Goal: Share content: Share content

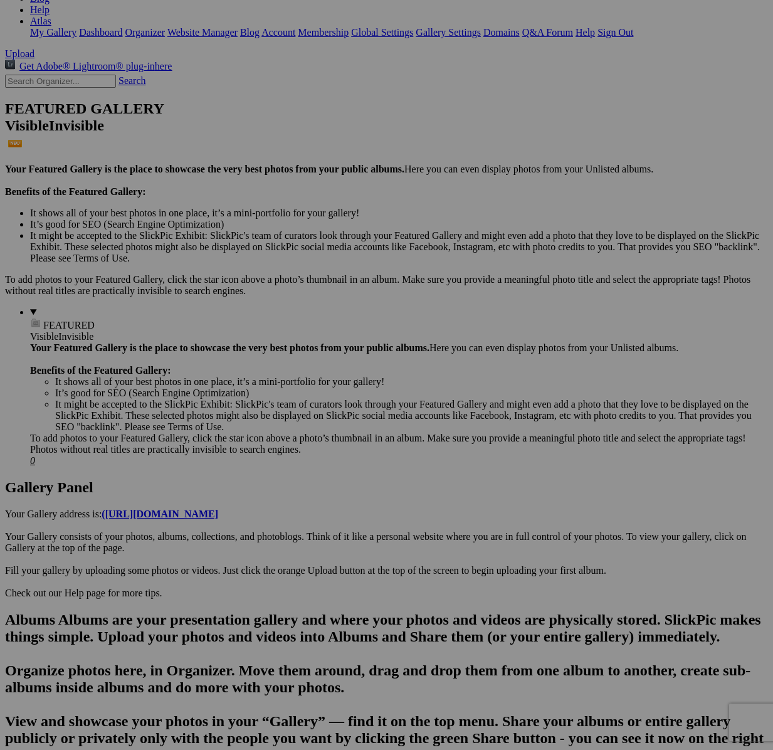
scroll to position [223, 0]
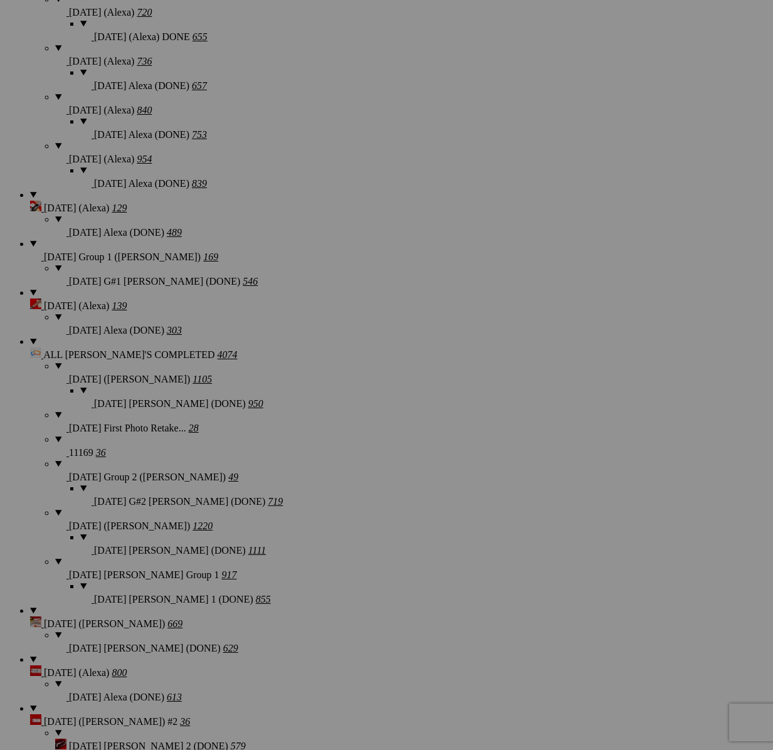
scroll to position [1202, 0]
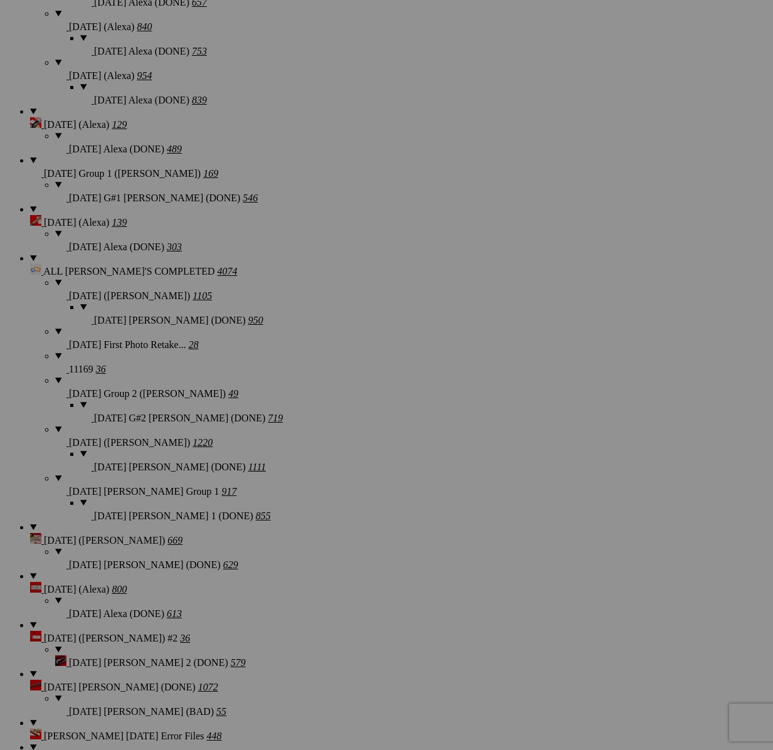
scroll to position [1250, 0]
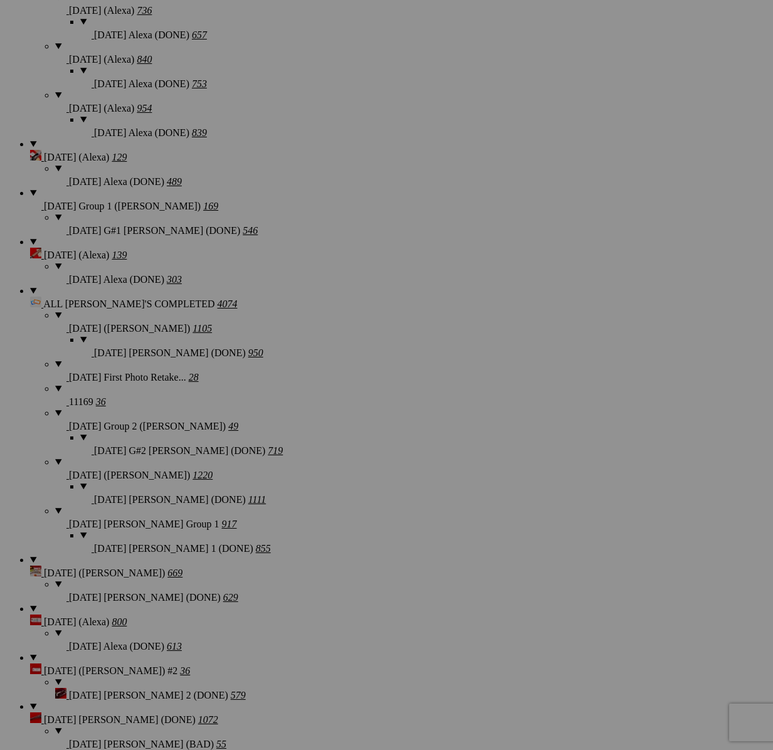
type textarea "<!-- [DOMAIN_NAME] image hosting. HTML Bulk Share code Starts Here --> <div sty…"
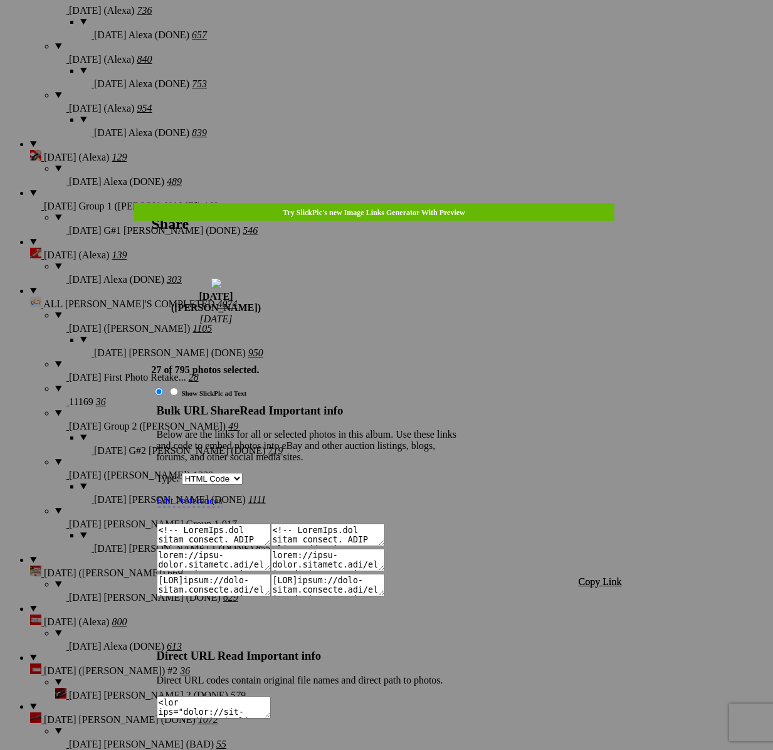
click at [598, 576] on span "Copy Link" at bounding box center [599, 581] width 43 height 11
click at [152, 203] on link at bounding box center [152, 203] width 0 height 0
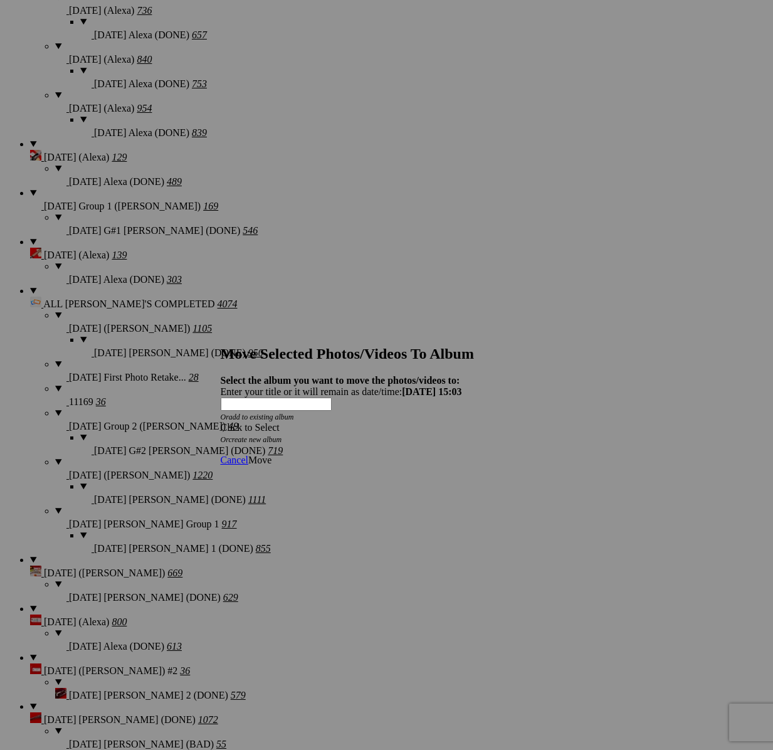
drag, startPoint x: 398, startPoint y: 394, endPoint x: 397, endPoint y: 382, distance: 11.9
click at [282, 435] on icon "Or create new album" at bounding box center [251, 439] width 61 height 9
click at [397, 422] on div "Click to Select" at bounding box center [387, 427] width 332 height 11
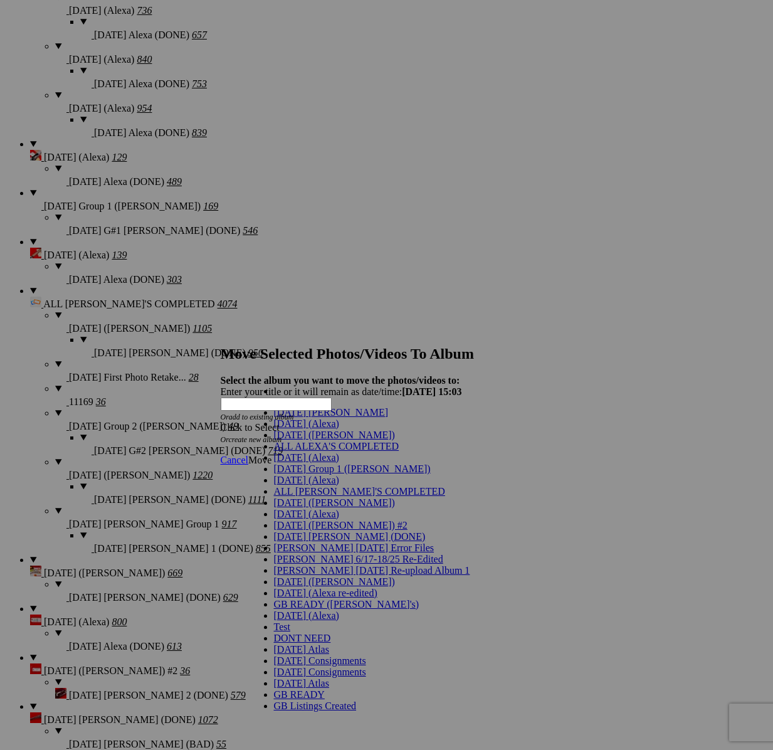
click at [303, 440] on span "[DATE] ([PERSON_NAME])" at bounding box center [334, 434] width 121 height 11
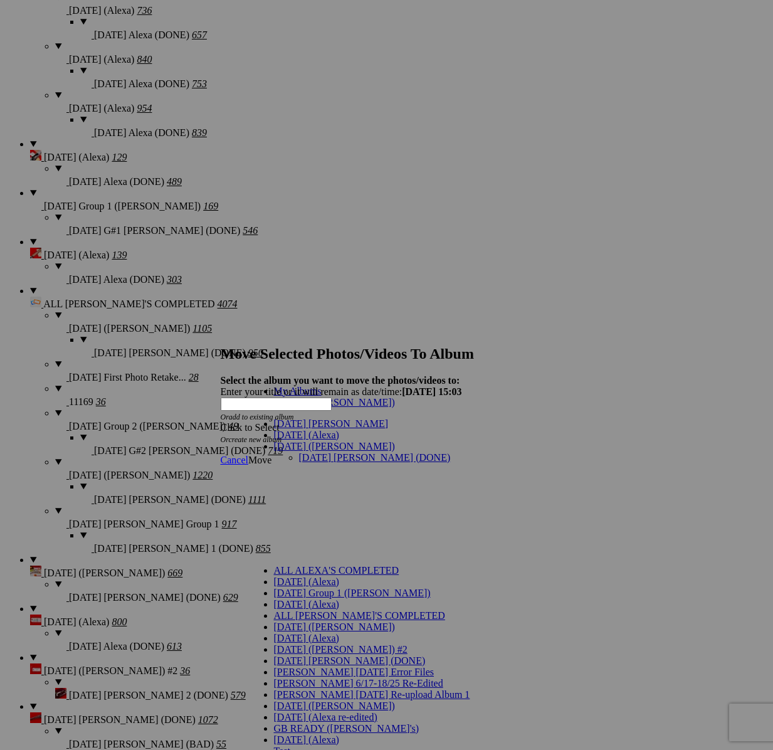
click at [347, 452] on link "[DATE] [PERSON_NAME] (DONE)" at bounding box center [375, 457] width 152 height 11
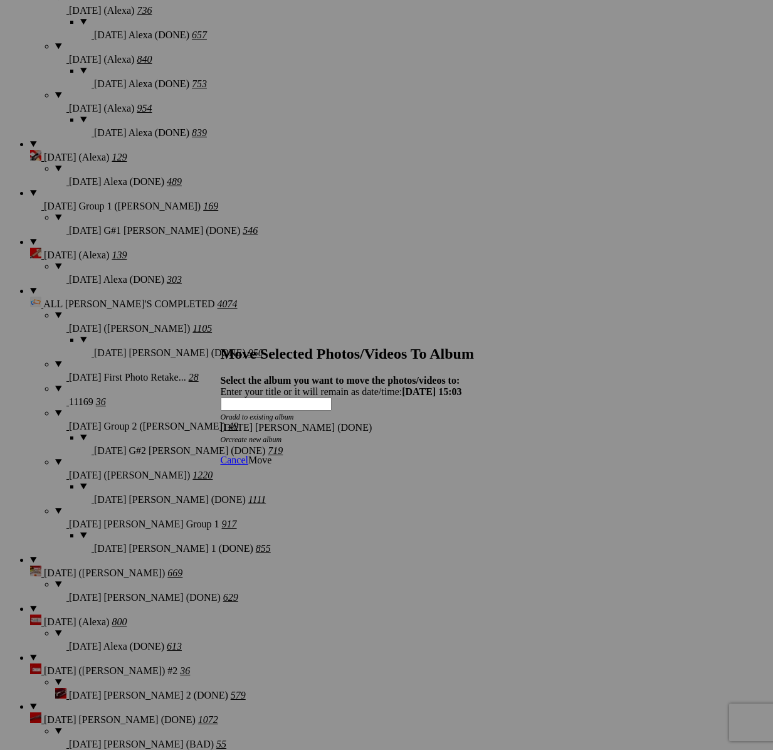
click at [271, 454] on span "Move" at bounding box center [259, 459] width 23 height 11
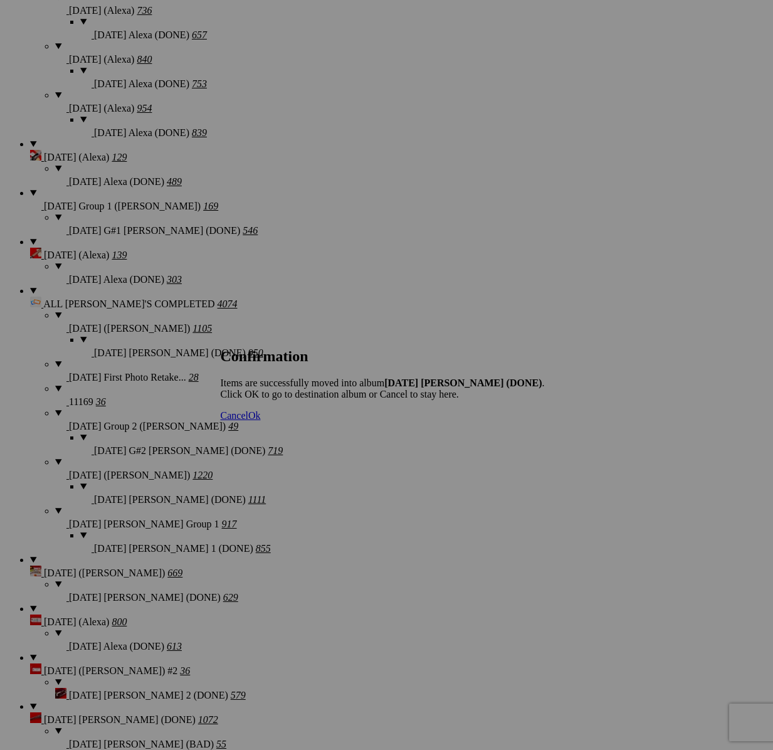
click at [248, 421] on span "Cancel" at bounding box center [235, 415] width 28 height 11
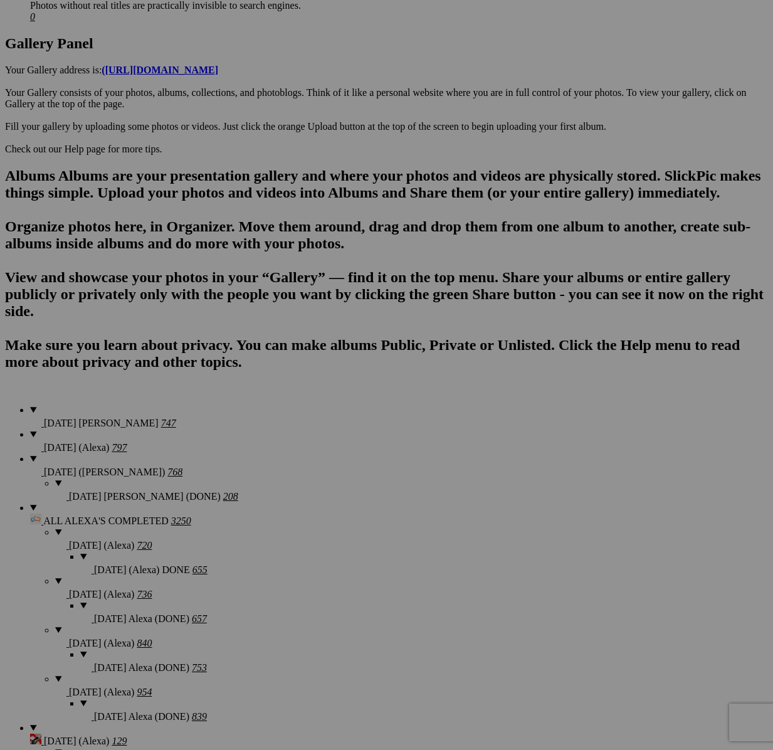
scroll to position [662, 0]
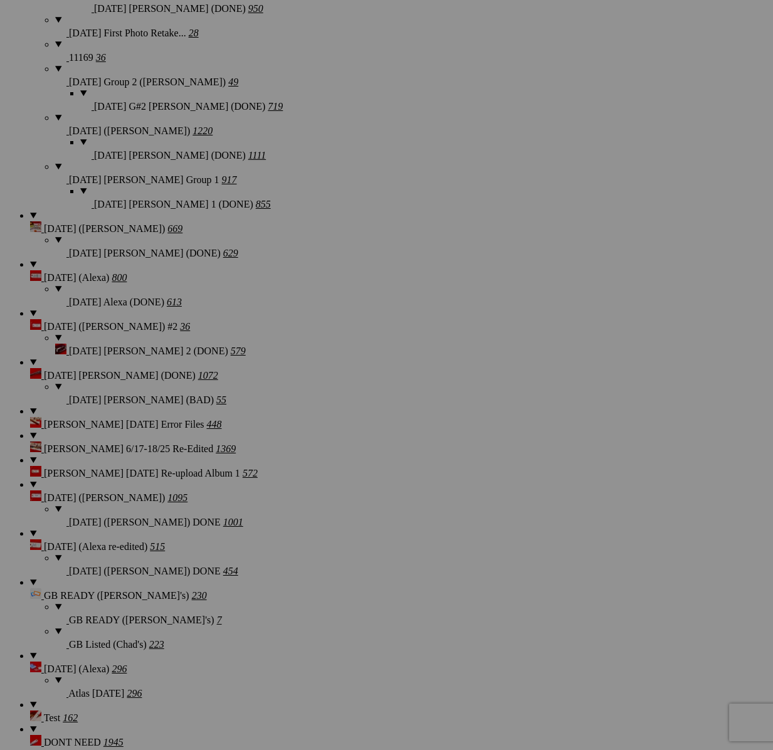
scroll to position [1597, 0]
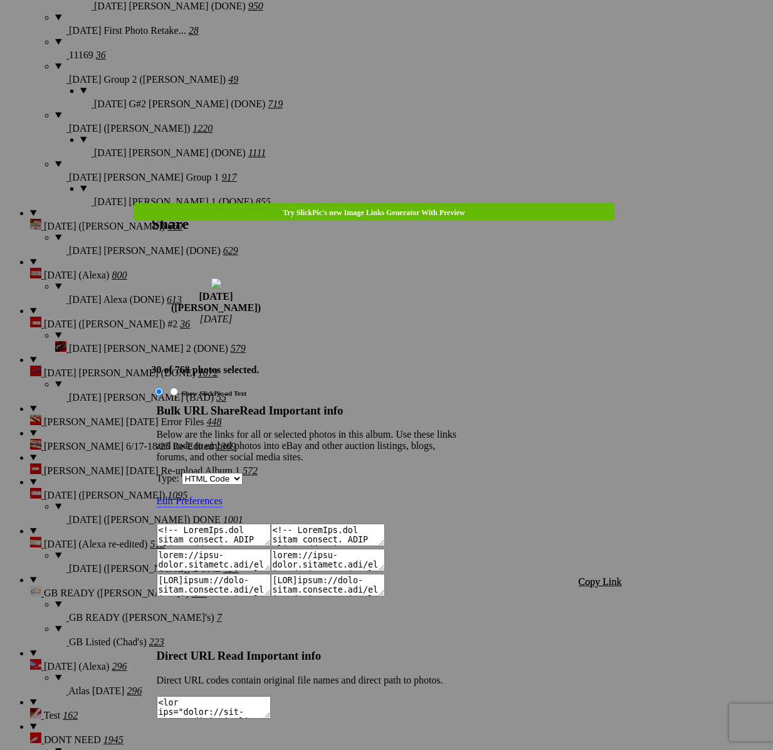
type textarea "<!-- [DOMAIN_NAME] image hosting. HTML Bulk Share code Starts Here --> <div sty…"
click at [608, 576] on span "Copy Link" at bounding box center [599, 581] width 43 height 11
click at [392, 33] on div at bounding box center [386, 375] width 773 height 750
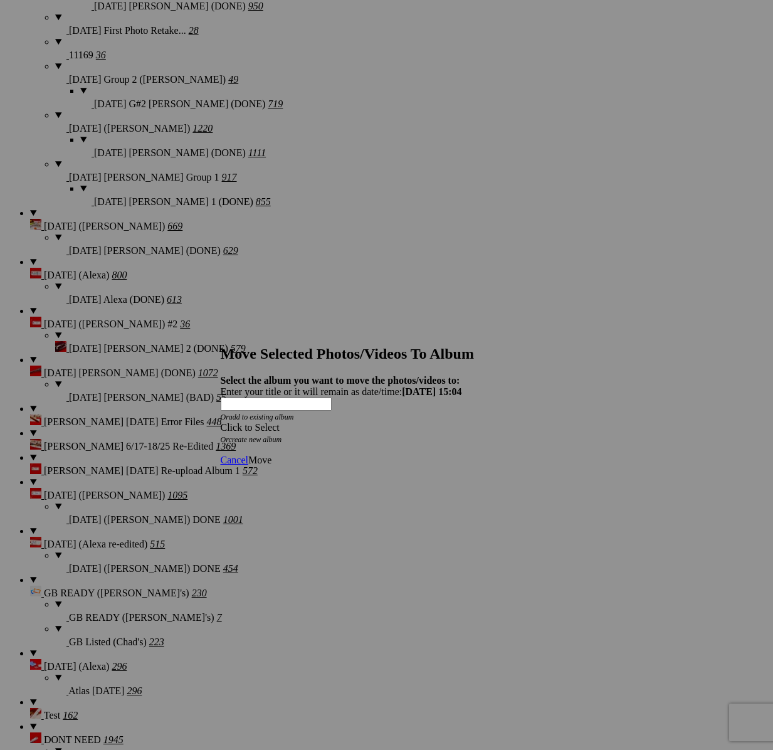
click at [445, 422] on div "Click to Select" at bounding box center [387, 427] width 332 height 11
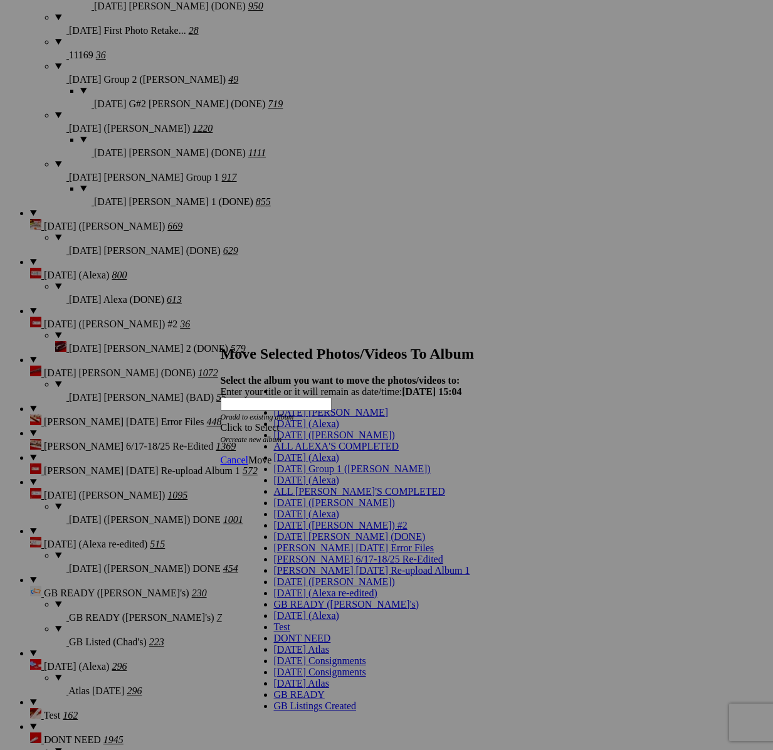
click at [302, 440] on span "[DATE] ([PERSON_NAME])" at bounding box center [334, 434] width 121 height 11
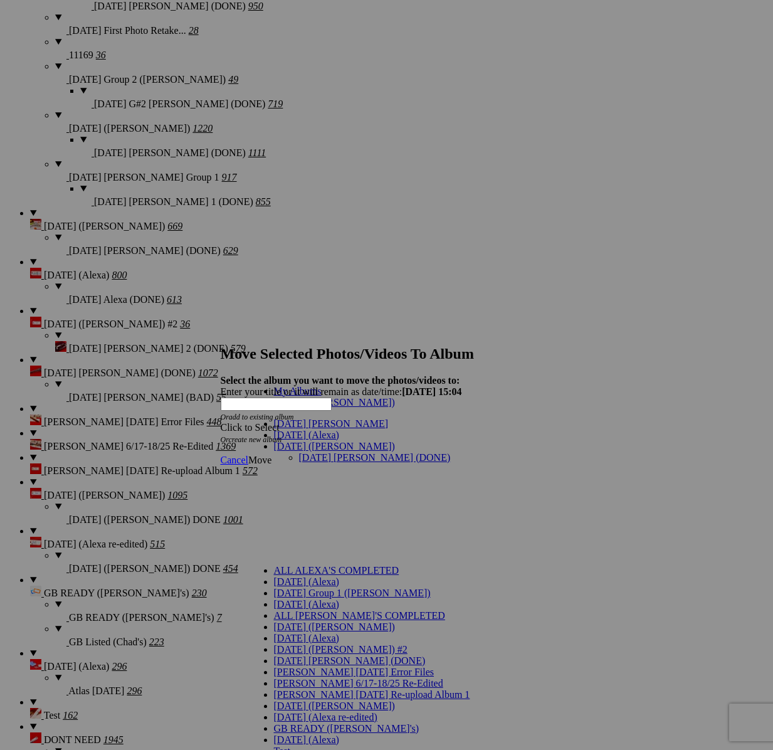
click at [304, 452] on link "[DATE] [PERSON_NAME] (DONE)" at bounding box center [375, 457] width 152 height 11
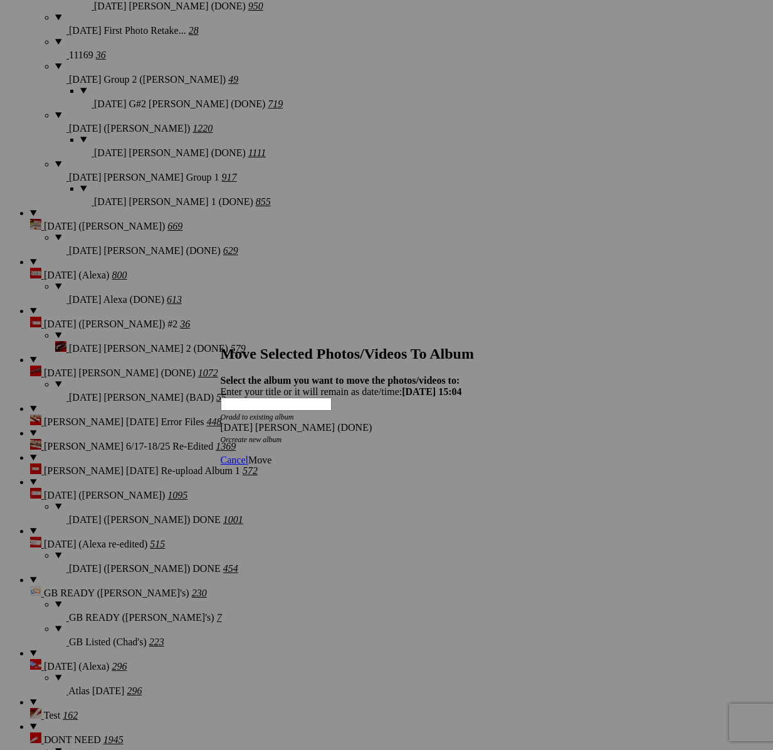
click at [271, 454] on span "Move" at bounding box center [259, 459] width 23 height 11
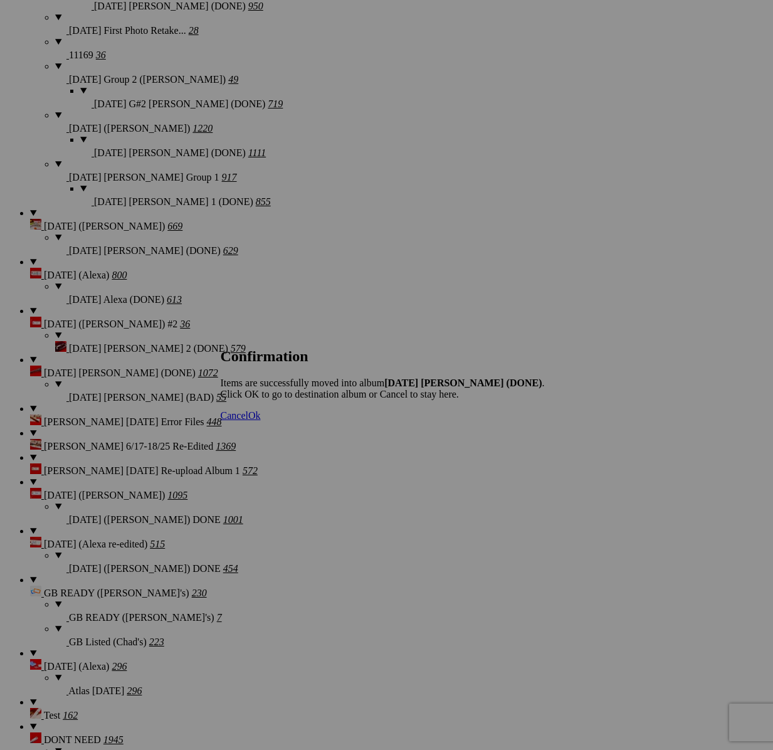
click at [248, 421] on span "Cancel" at bounding box center [235, 415] width 28 height 11
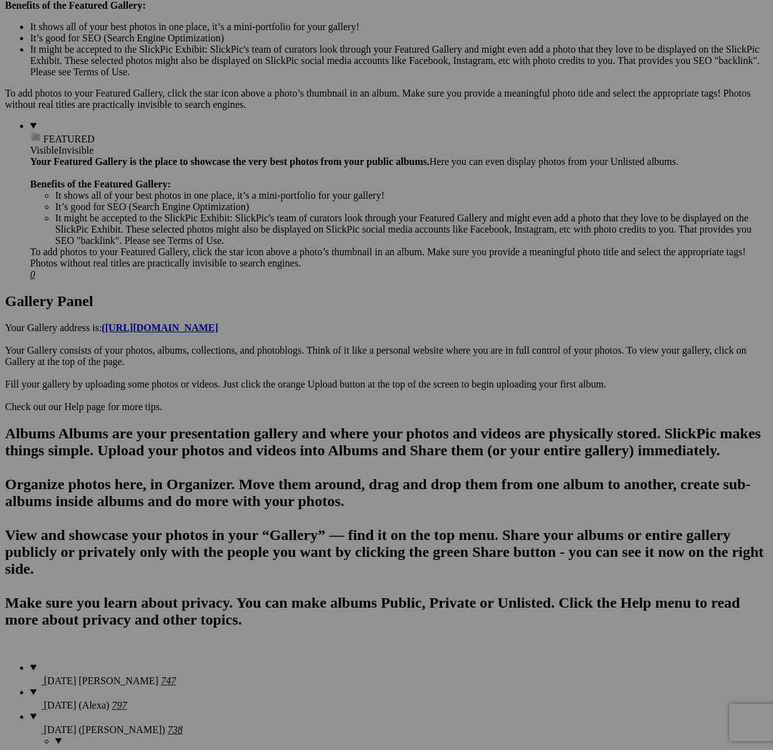
scroll to position [741, 0]
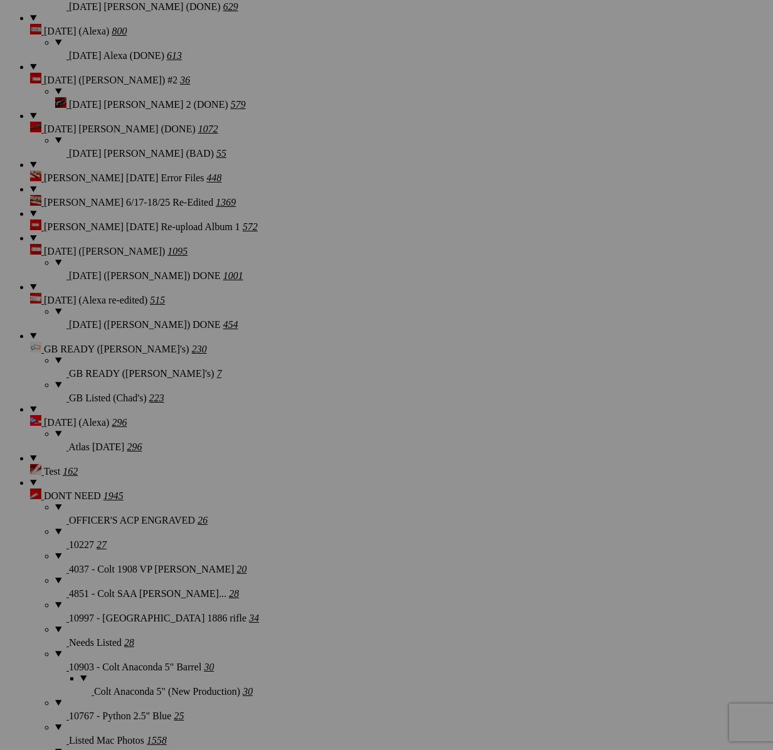
scroll to position [1840, 0]
drag, startPoint x: 316, startPoint y: 225, endPoint x: 321, endPoint y: 166, distance: 59.1
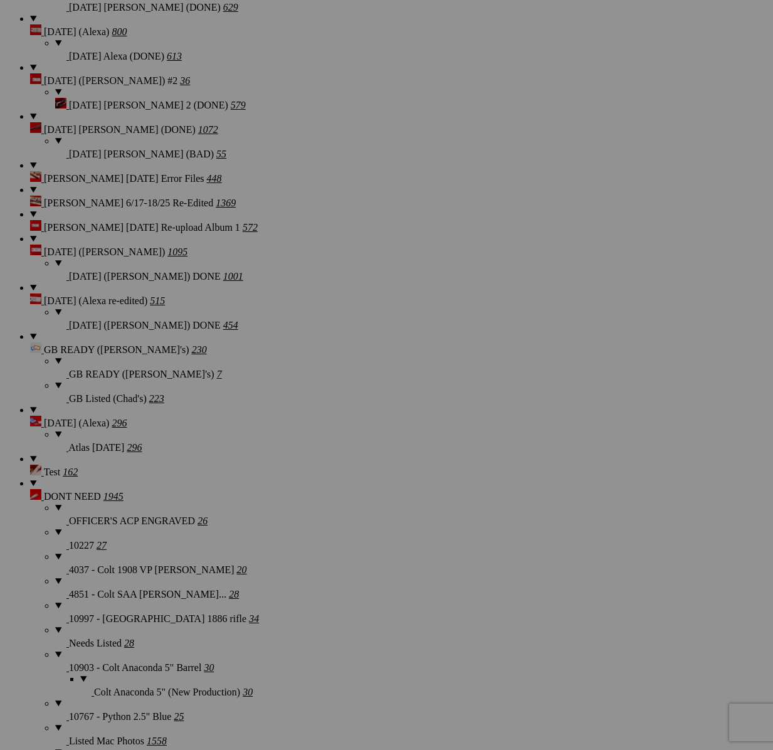
type textarea "<!-- [DOMAIN_NAME] image hosting. HTML Bulk Share code Starts Here --> <div sty…"
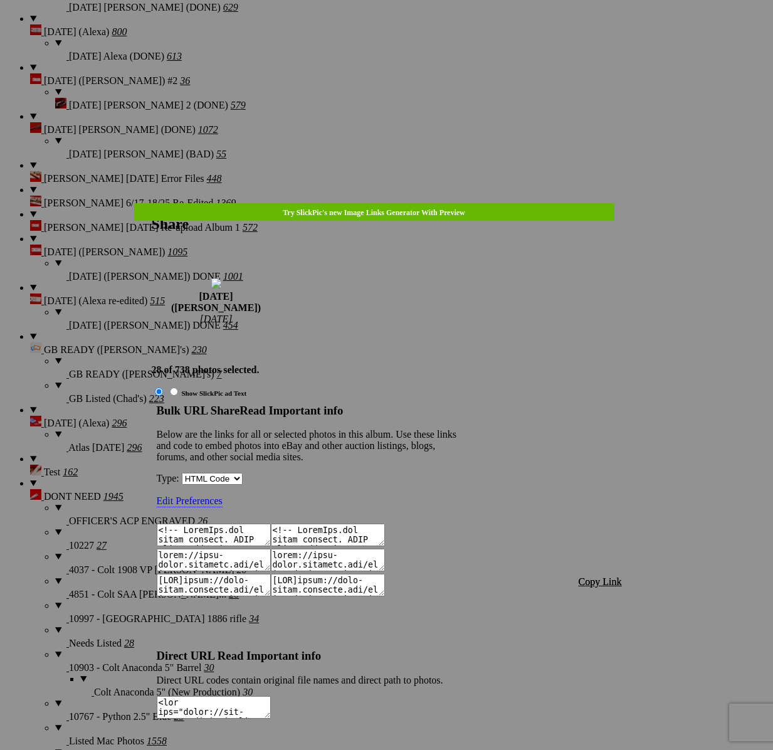
click at [585, 576] on span "Copy Link" at bounding box center [599, 581] width 43 height 11
click at [395, 30] on div at bounding box center [386, 375] width 773 height 750
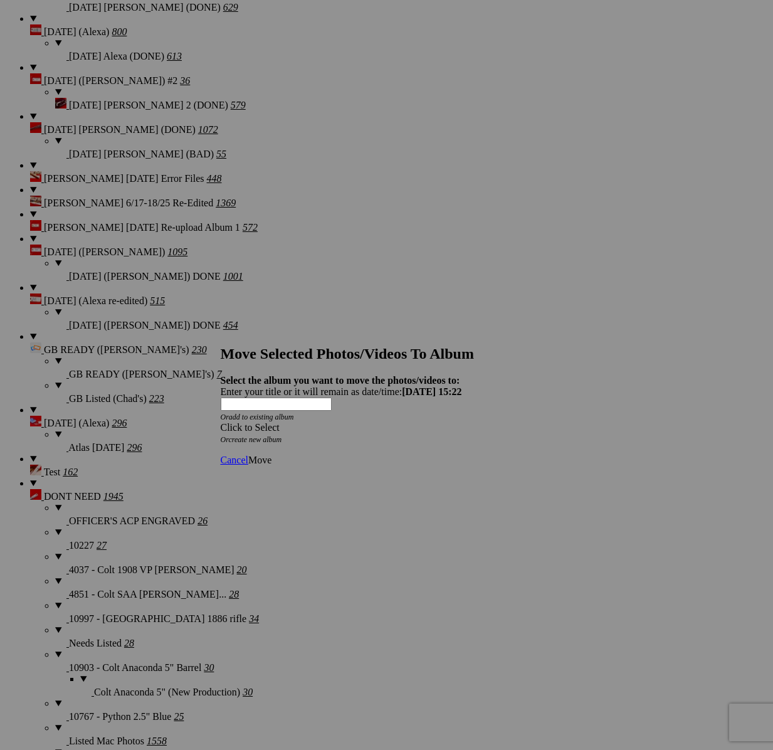
click at [422, 422] on div "Click to Select" at bounding box center [387, 427] width 332 height 11
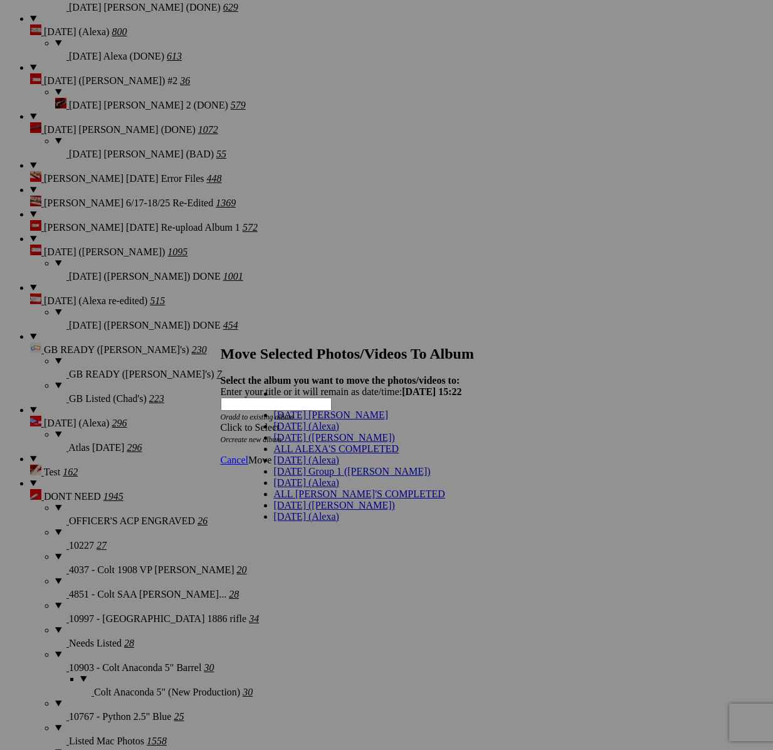
scroll to position [0, 0]
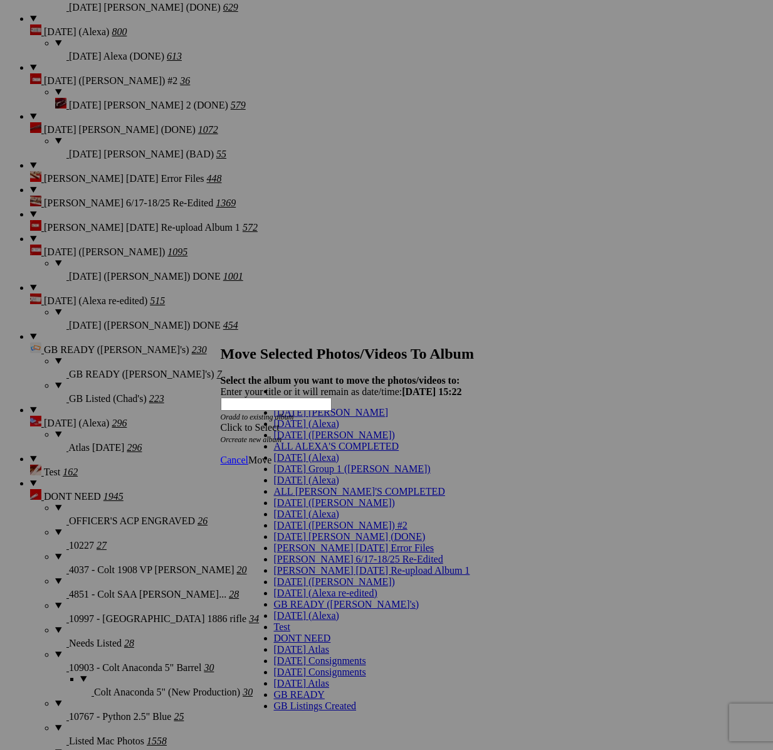
click at [281, 440] on span "[DATE] ([PERSON_NAME])" at bounding box center [334, 434] width 121 height 11
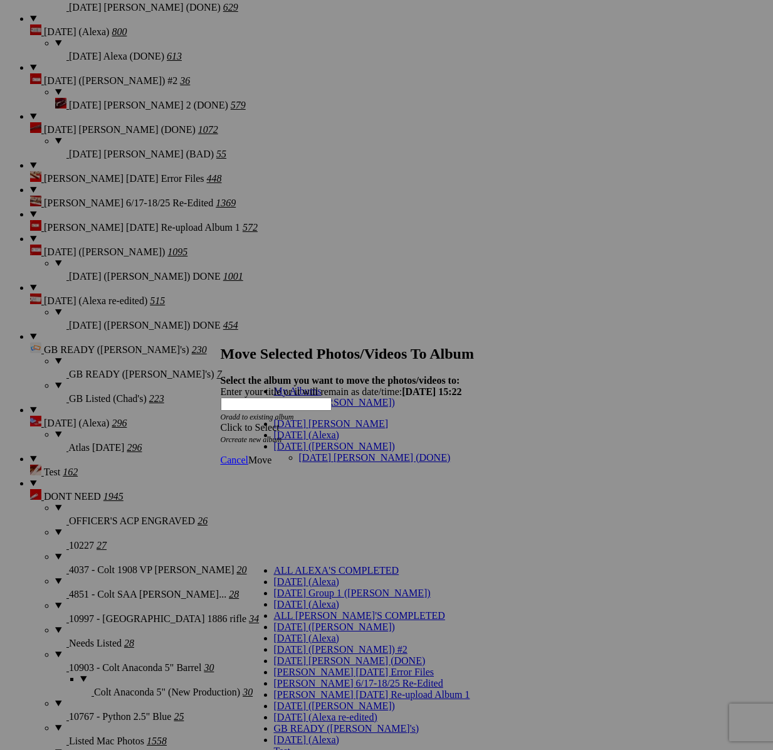
click at [300, 452] on link "[DATE] [PERSON_NAME] (DONE)" at bounding box center [375, 457] width 152 height 11
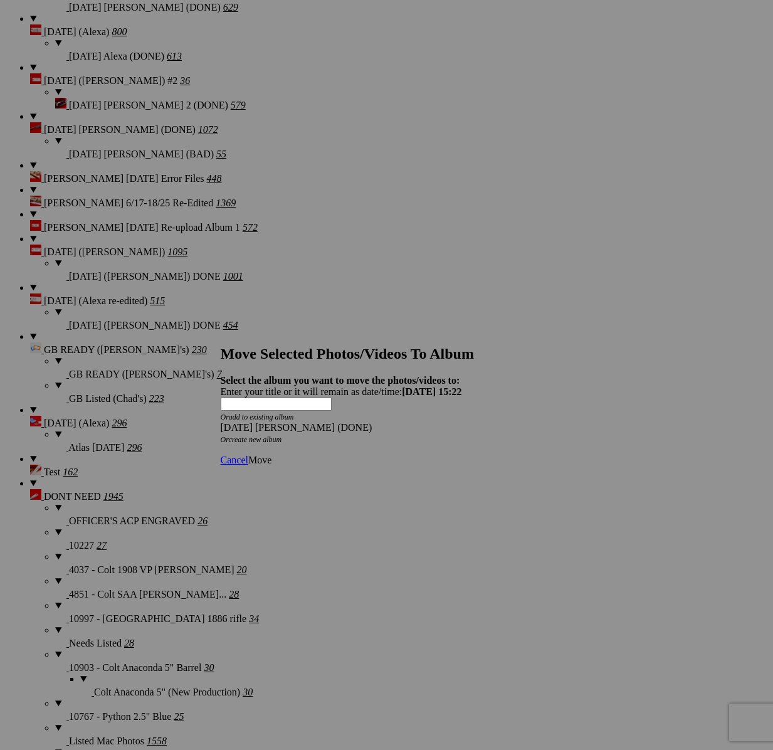
click at [271, 454] on span "Move" at bounding box center [259, 459] width 23 height 11
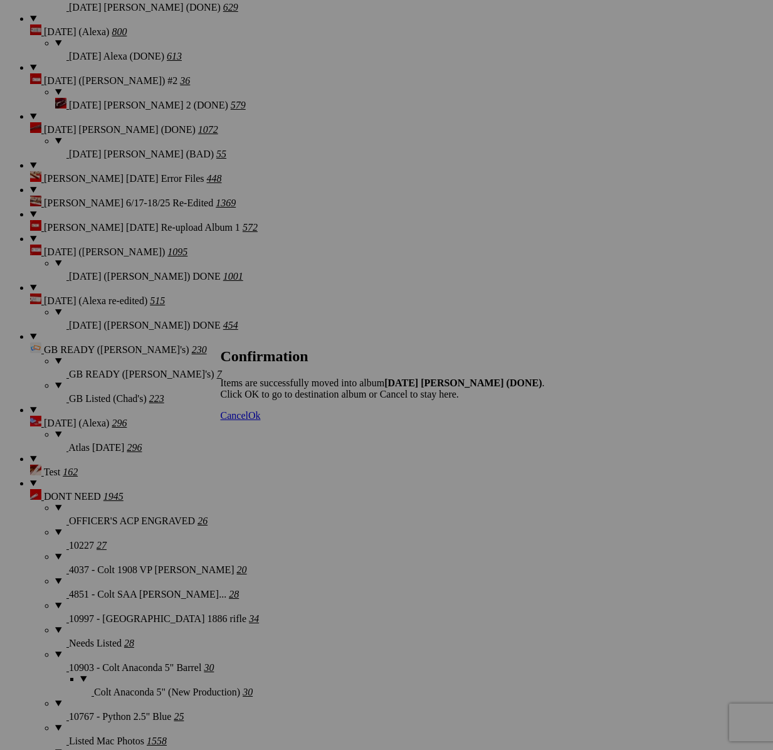
click at [248, 421] on span "Cancel" at bounding box center [235, 415] width 28 height 11
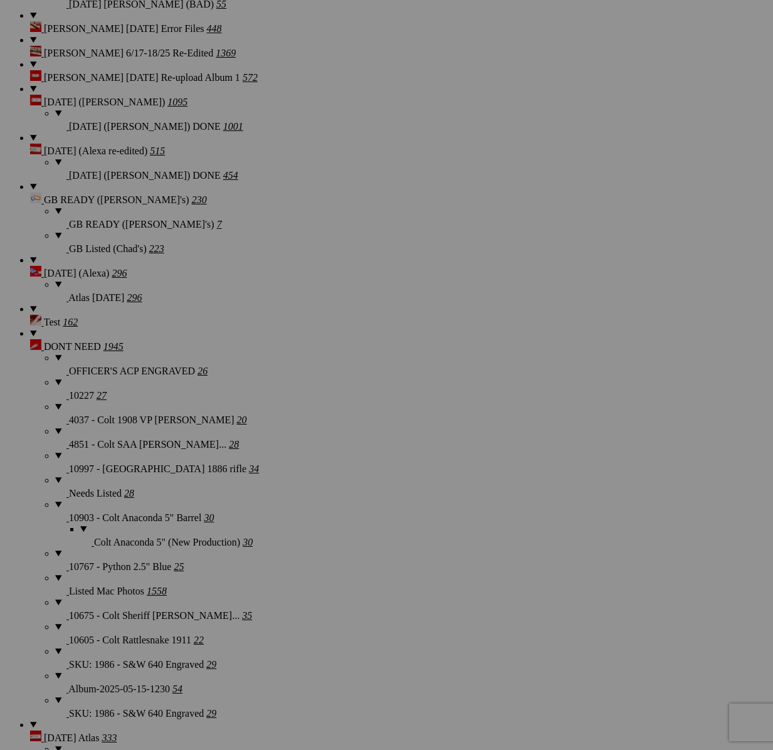
scroll to position [2006, 0]
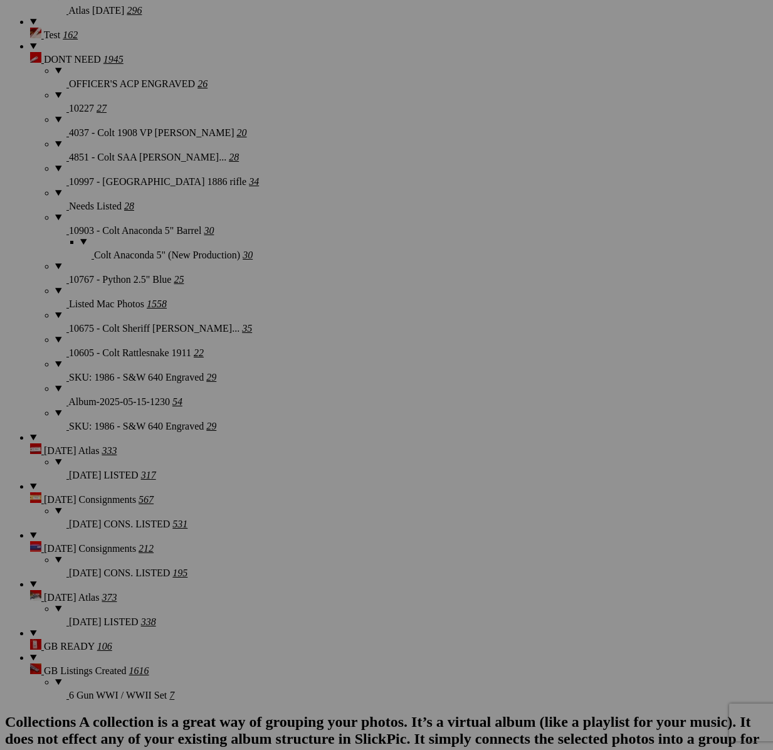
scroll to position [2274, 0]
